Goal: Information Seeking & Learning: Find specific fact

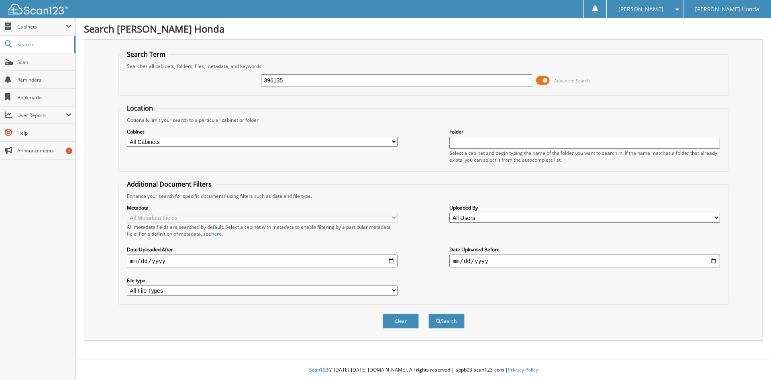
type input "396135"
click at [429, 313] on button "Search" at bounding box center [447, 320] width 36 height 15
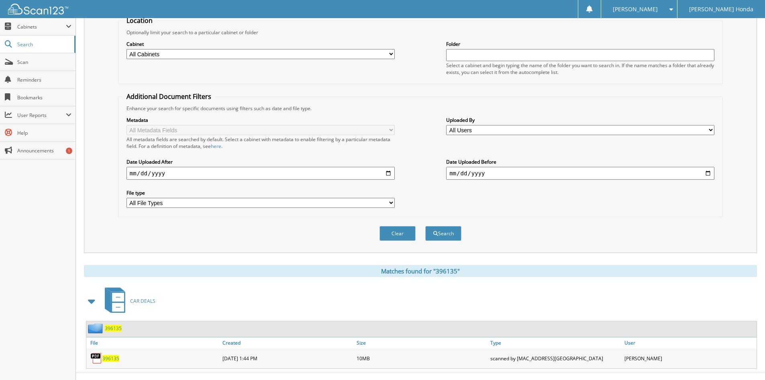
scroll to position [101, 0]
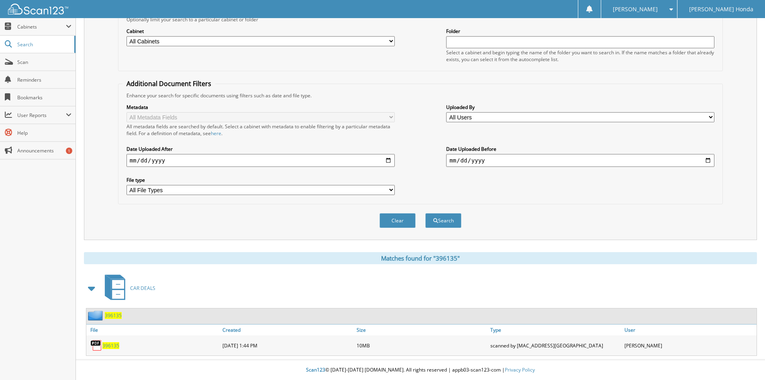
click at [112, 347] on span "396135" at bounding box center [110, 345] width 17 height 7
